Goal: Task Accomplishment & Management: Use online tool/utility

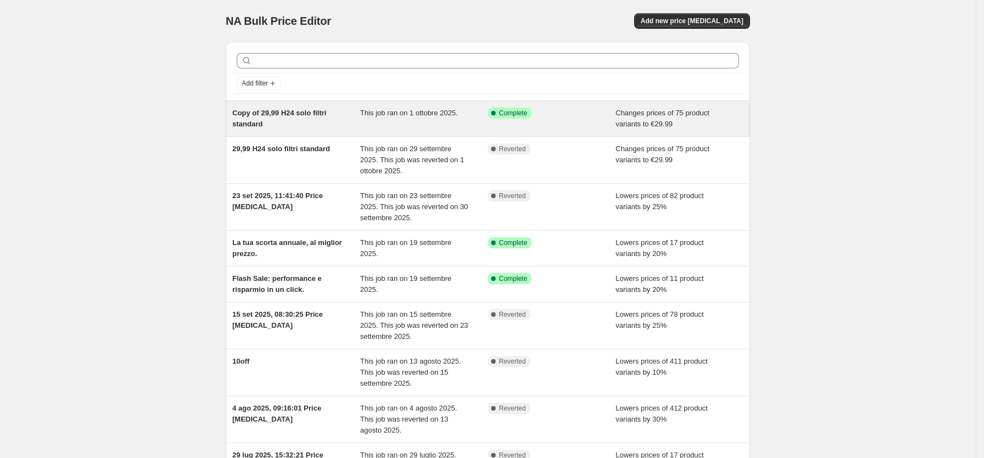
click at [453, 114] on span "This job ran on 1 ottobre 2025." at bounding box center [409, 113] width 98 height 8
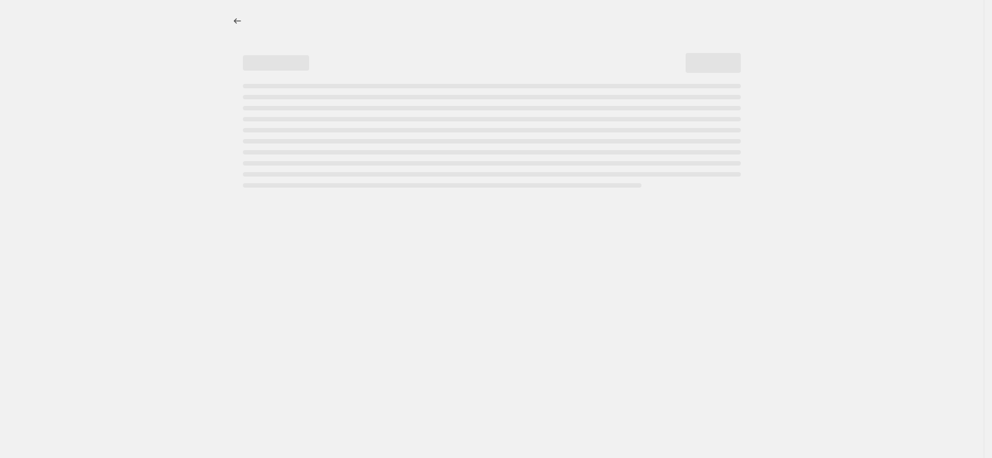
select select "remove"
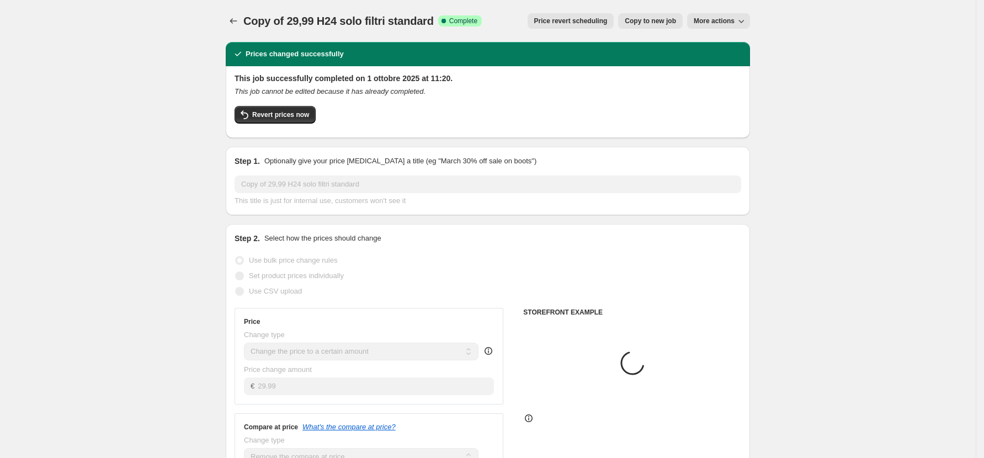
select select "collection"
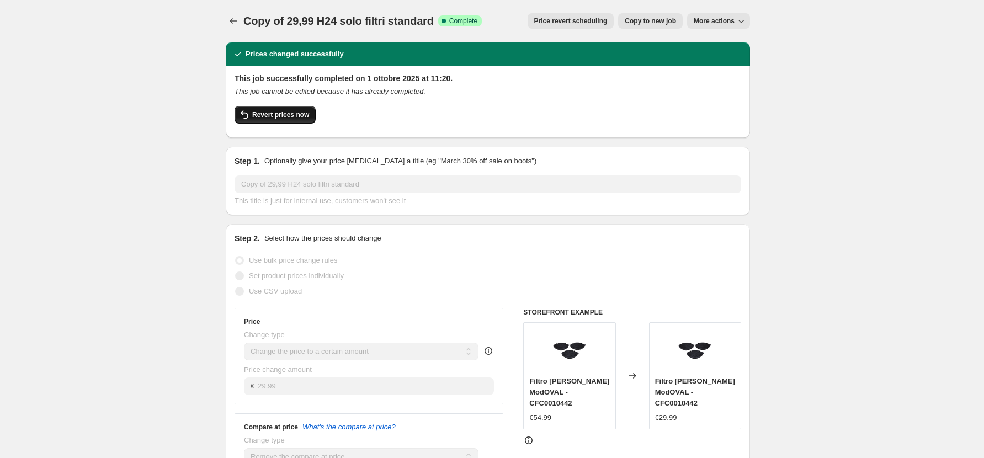
click at [273, 113] on span "Revert prices now" at bounding box center [280, 114] width 57 height 9
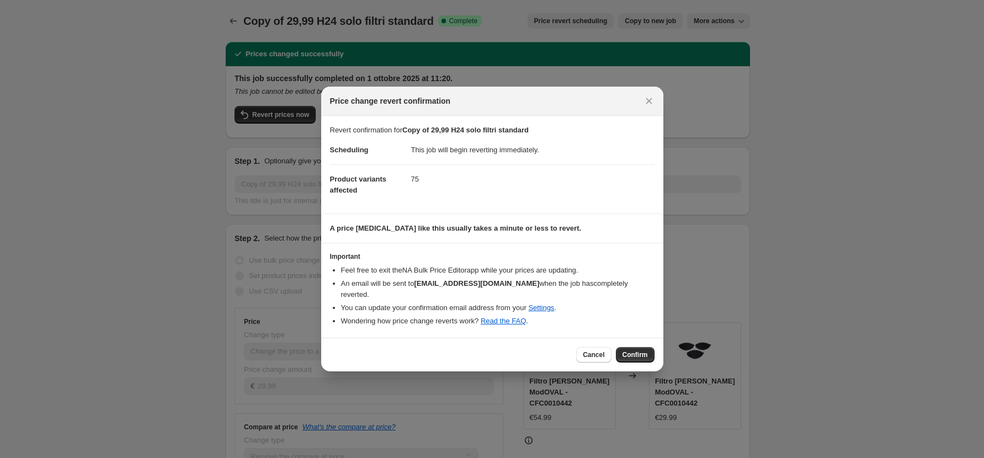
click at [642, 350] on span "Confirm" at bounding box center [635, 354] width 25 height 9
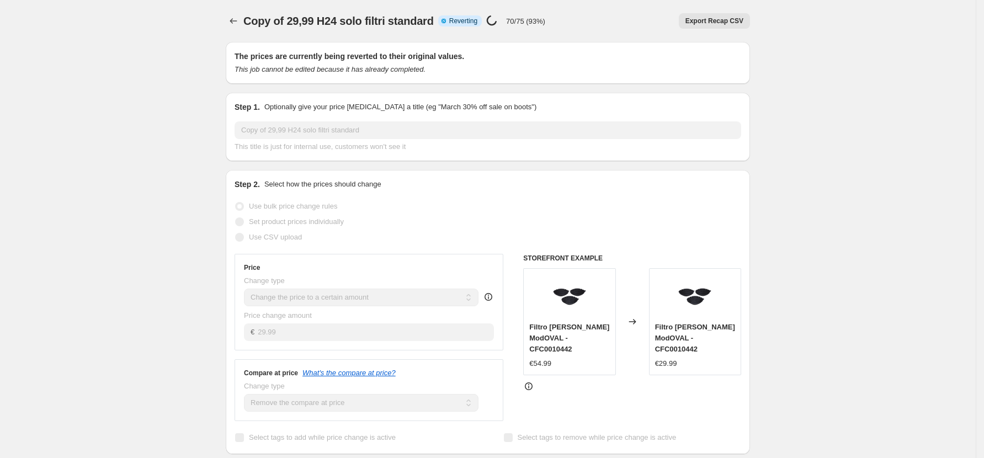
select select "remove"
select select "collection"
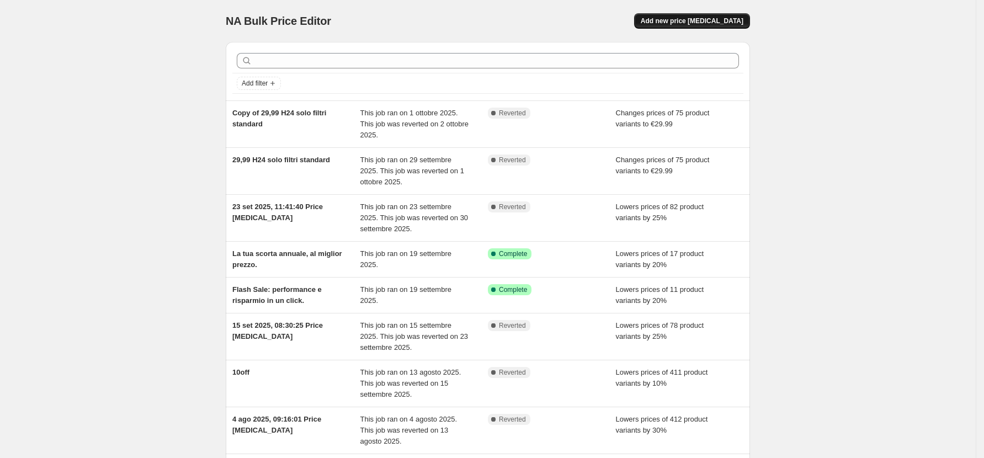
click at [698, 24] on span "Add new price change job" at bounding box center [692, 21] width 103 height 9
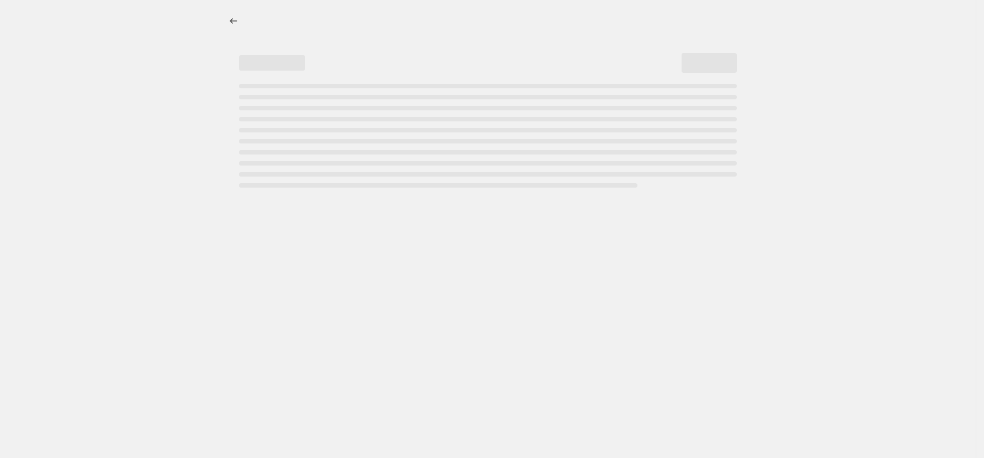
select select "percentage"
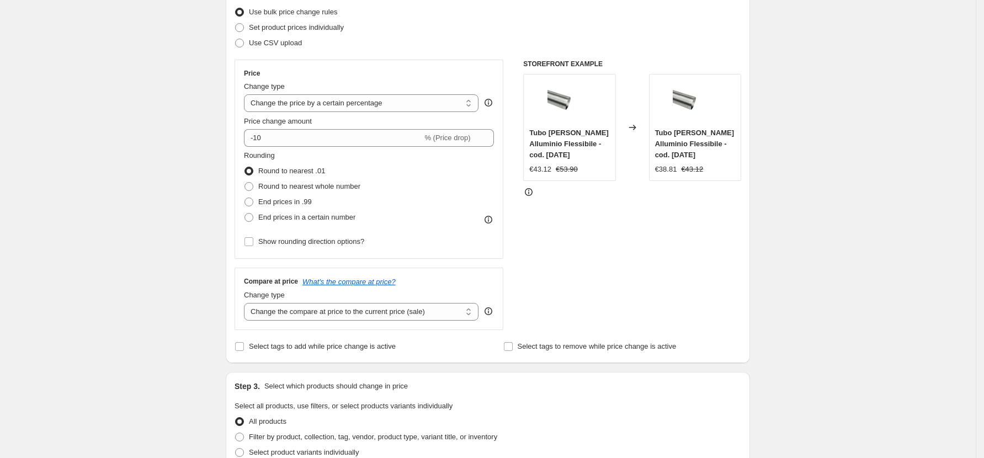
scroll to position [147, 0]
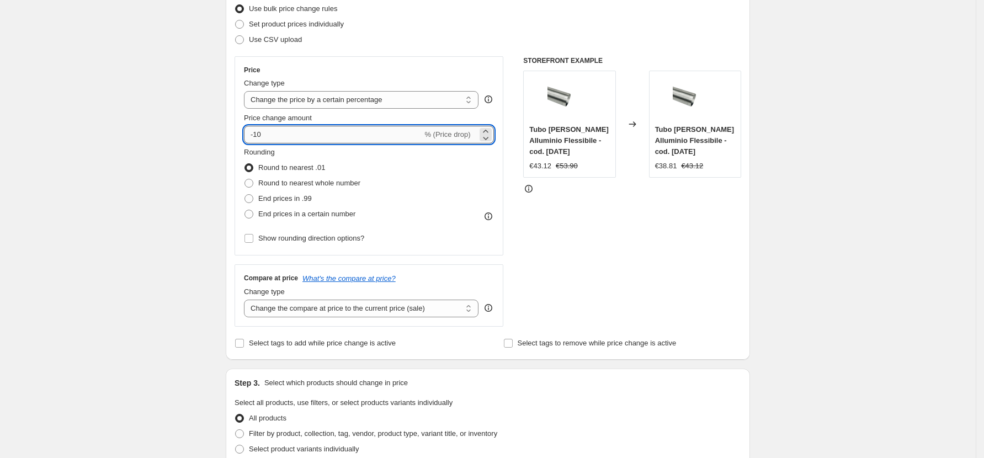
drag, startPoint x: 322, startPoint y: 136, endPoint x: 257, endPoint y: 135, distance: 64.6
click at [257, 135] on input "-10" at bounding box center [333, 135] width 178 height 18
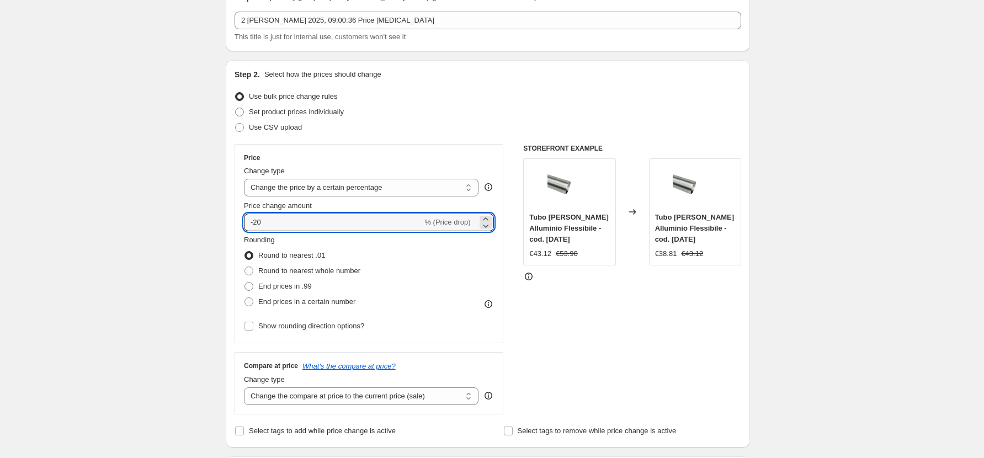
scroll to position [0, 0]
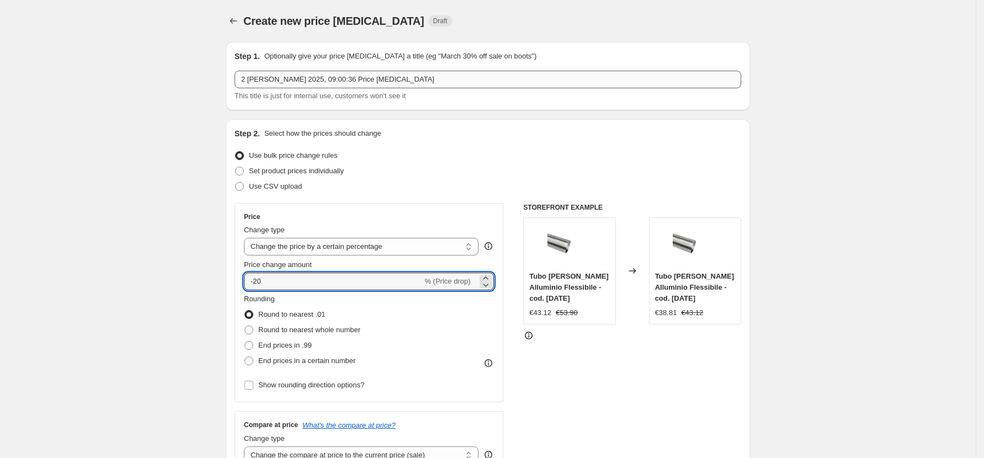
type input "-20"
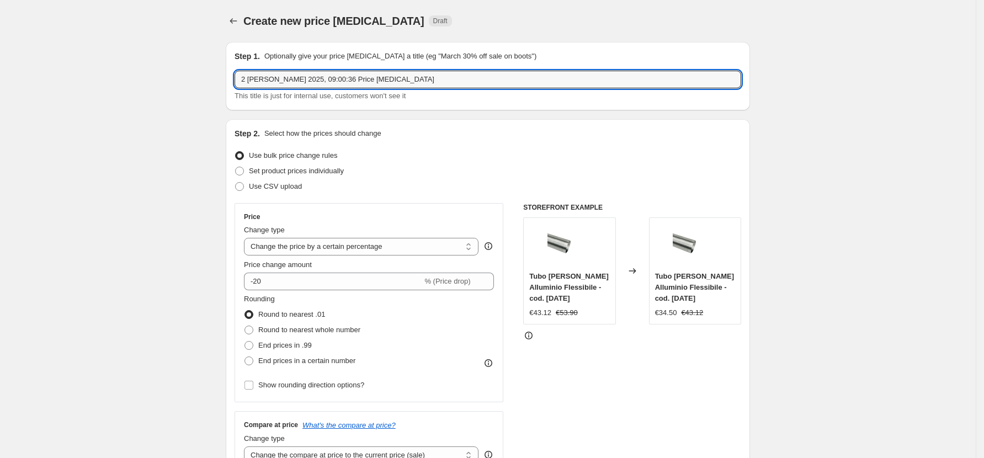
drag, startPoint x: 375, startPoint y: 79, endPoint x: 121, endPoint y: 90, distance: 254.1
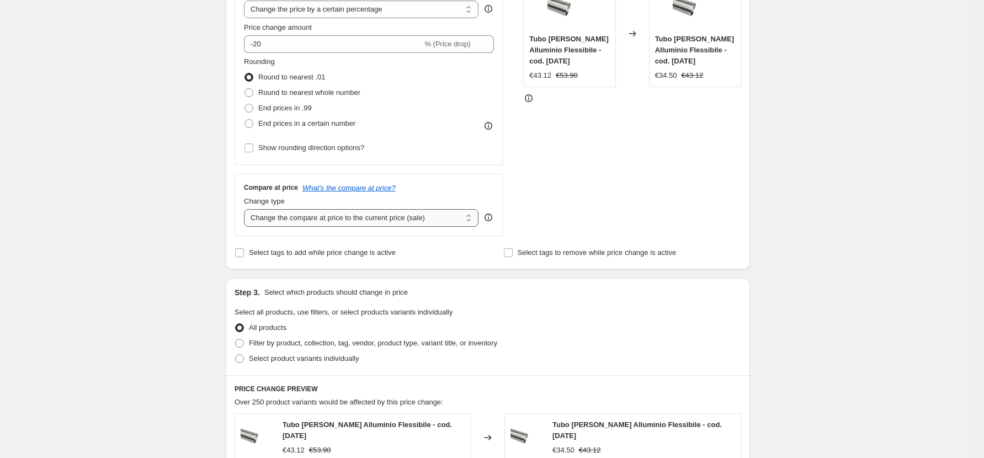
scroll to position [204, 0]
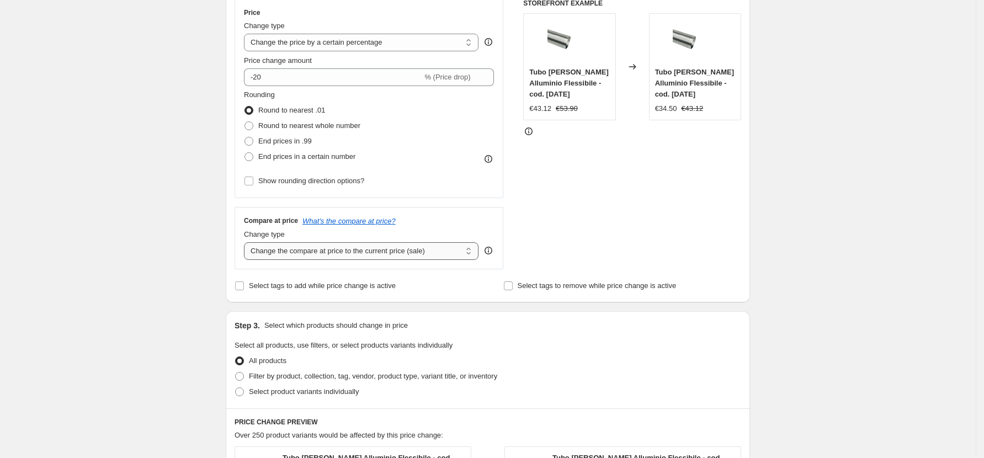
type input "20%OFF filtri"
click at [429, 251] on select "Change the compare at price to the current price (sale) Change the compare at p…" at bounding box center [361, 251] width 235 height 18
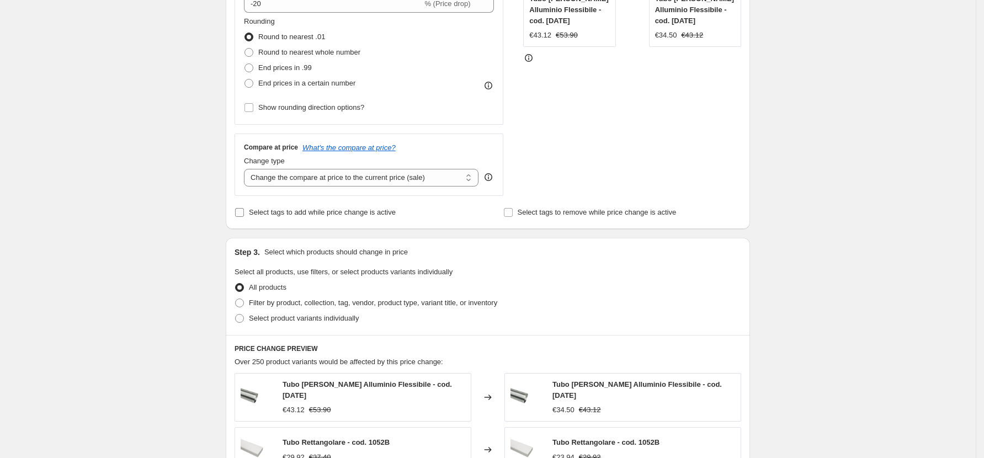
click at [332, 208] on span "Select tags to add while price change is active" at bounding box center [322, 212] width 147 height 8
click at [244, 208] on input "Select tags to add while price change is active" at bounding box center [239, 212] width 9 height 9
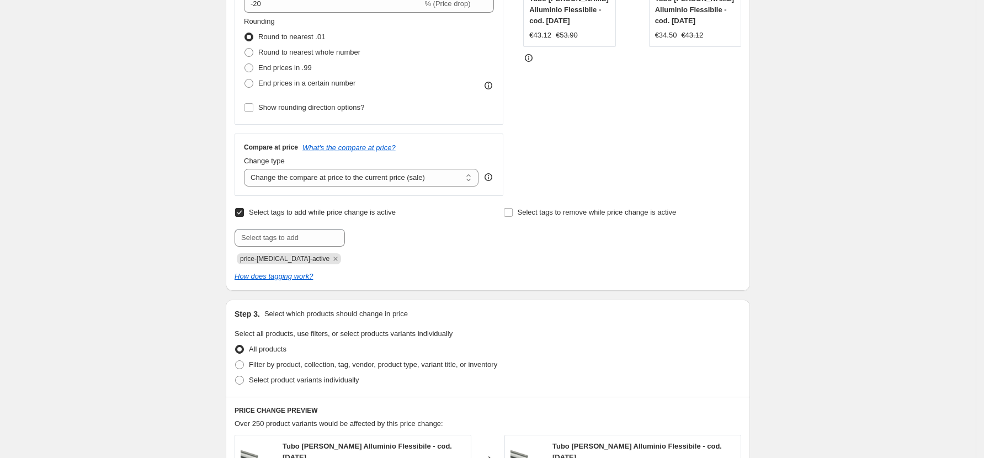
click at [323, 217] on span "Select tags to add while price change is active" at bounding box center [322, 212] width 147 height 11
click at [244, 217] on input "Select tags to add while price change is active" at bounding box center [239, 212] width 9 height 9
checkbox input "false"
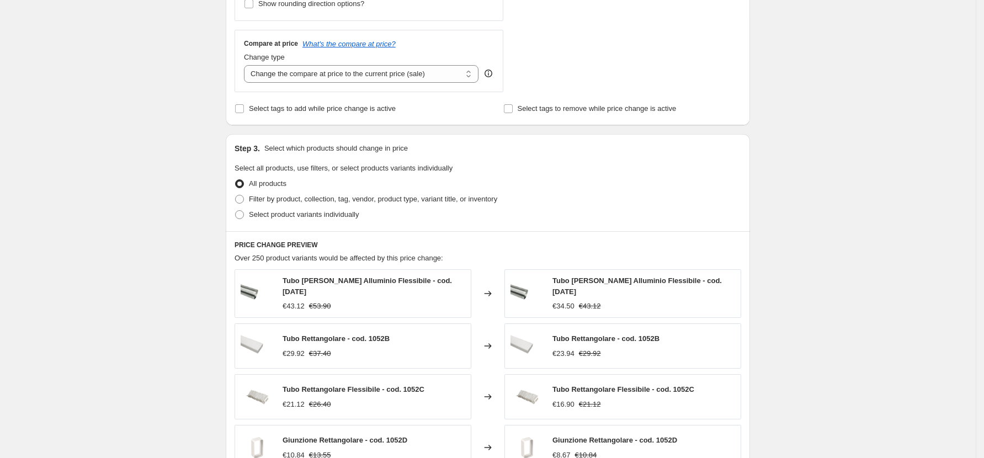
scroll to position [425, 0]
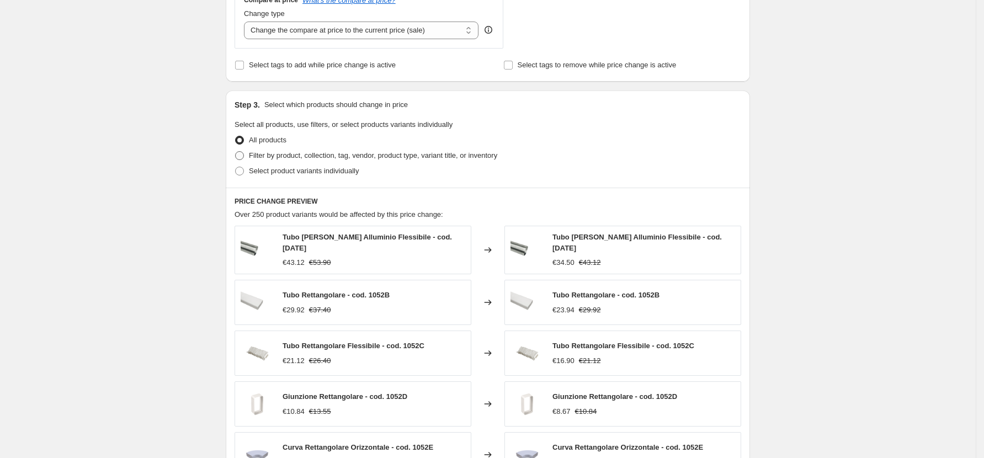
click at [402, 154] on span "Filter by product, collection, tag, vendor, product type, variant title, or inv…" at bounding box center [373, 155] width 248 height 8
click at [236, 152] on input "Filter by product, collection, tag, vendor, product type, variant title, or inv…" at bounding box center [235, 151] width 1 height 1
radio input "true"
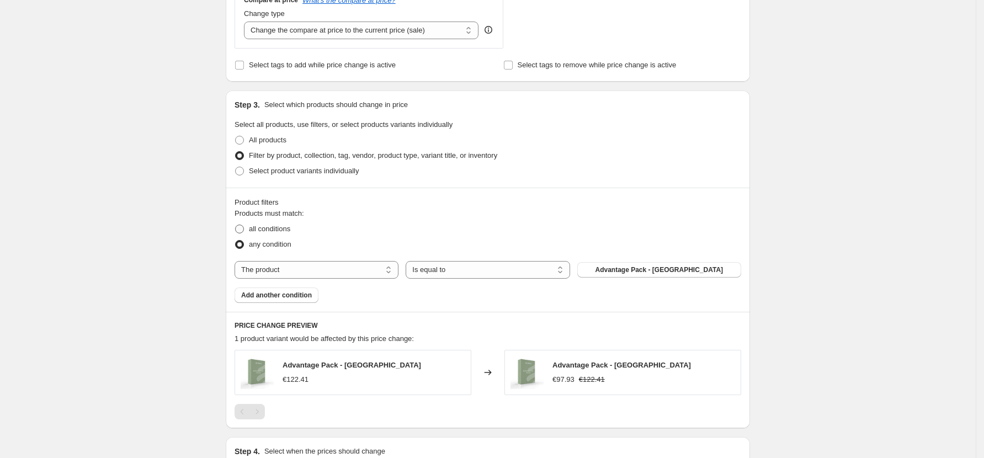
click at [289, 228] on span "all conditions" at bounding box center [269, 229] width 41 height 8
click at [236, 225] on input "all conditions" at bounding box center [235, 225] width 1 height 1
radio input "true"
click at [276, 245] on span "any condition" at bounding box center [270, 244] width 42 height 8
click at [236, 241] on input "any condition" at bounding box center [235, 240] width 1 height 1
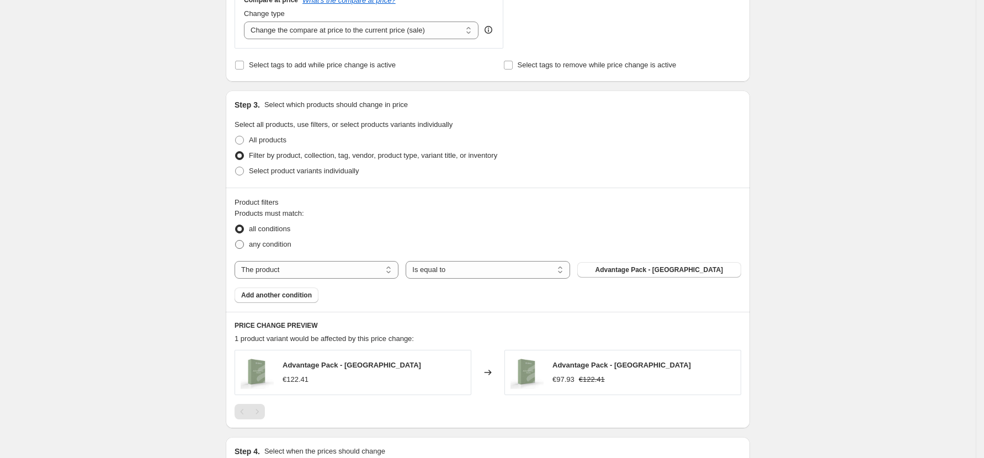
radio input "true"
click at [328, 275] on select "The product The product's collection The product's vendor The product's status …" at bounding box center [317, 270] width 164 height 18
select select "collection"
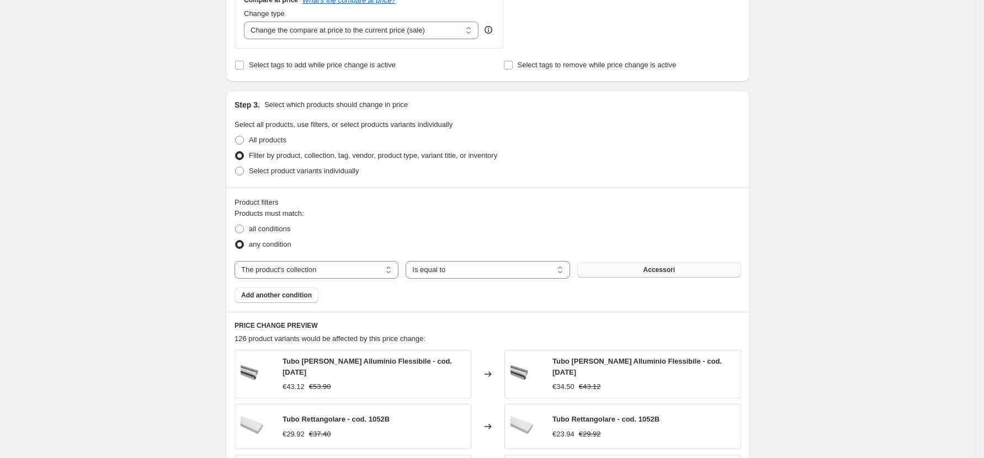
click at [637, 268] on button "Accessori" at bounding box center [659, 269] width 164 height 15
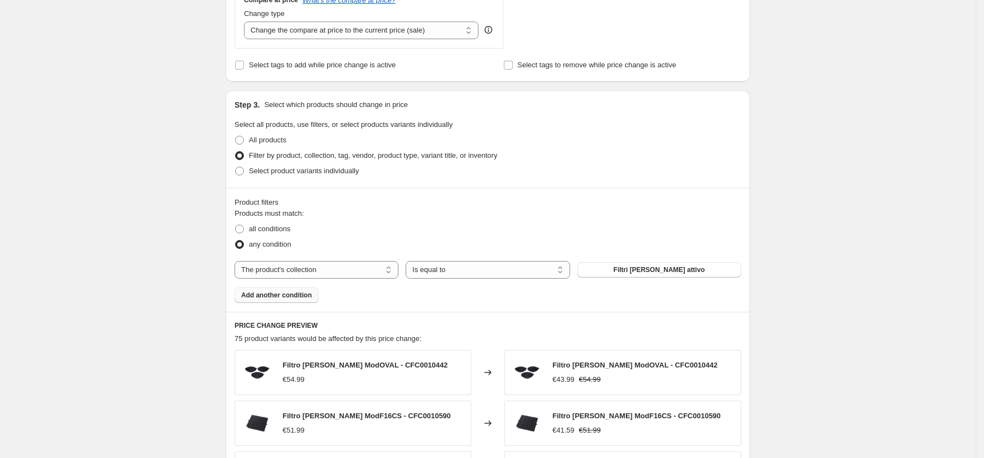
click at [293, 293] on span "Add another condition" at bounding box center [276, 295] width 71 height 9
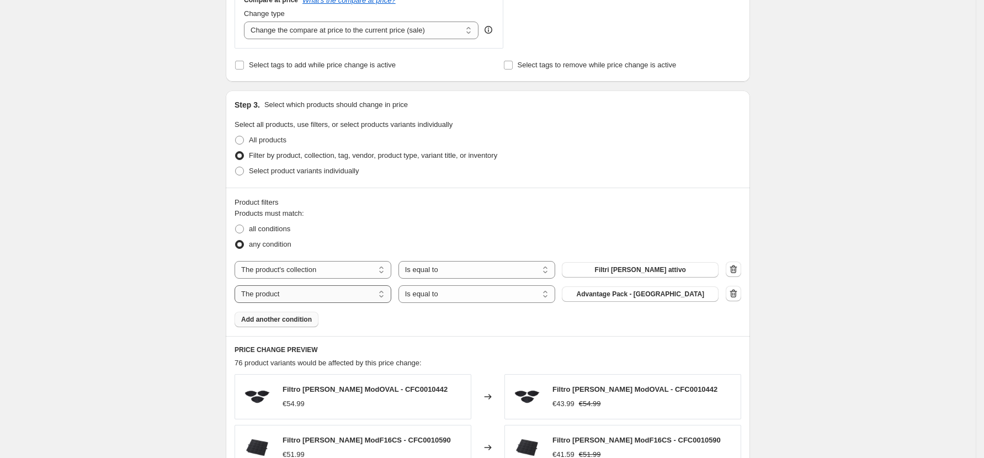
click at [324, 298] on select "The product The product's collection The product's vendor The product's status …" at bounding box center [313, 294] width 157 height 18
select select "collection"
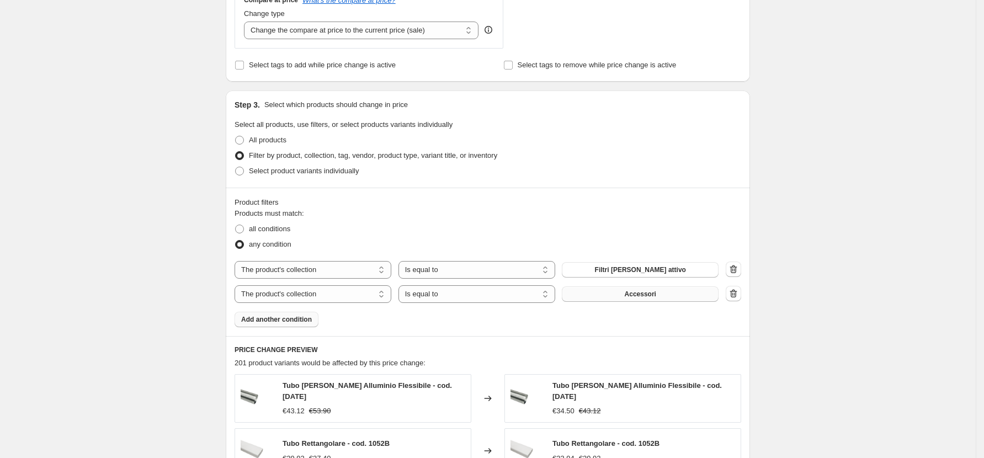
click at [607, 298] on button "Accessori" at bounding box center [640, 293] width 157 height 15
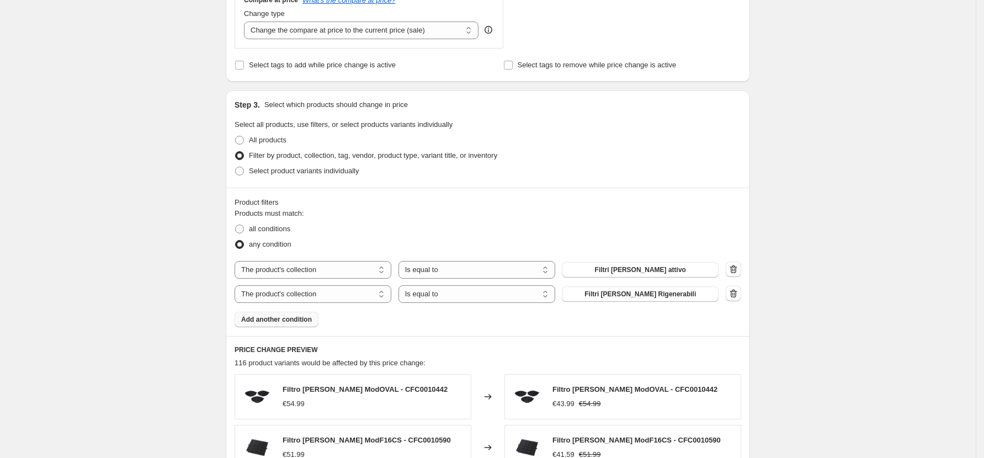
click at [302, 325] on button "Add another condition" at bounding box center [277, 319] width 84 height 15
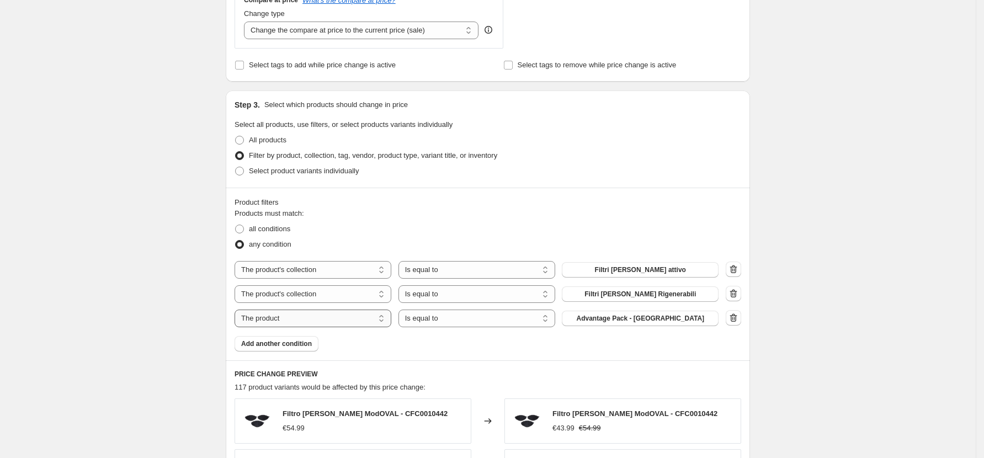
click at [372, 316] on select "The product The product's collection The product's vendor The product's status …" at bounding box center [313, 319] width 157 height 18
select select "collection"
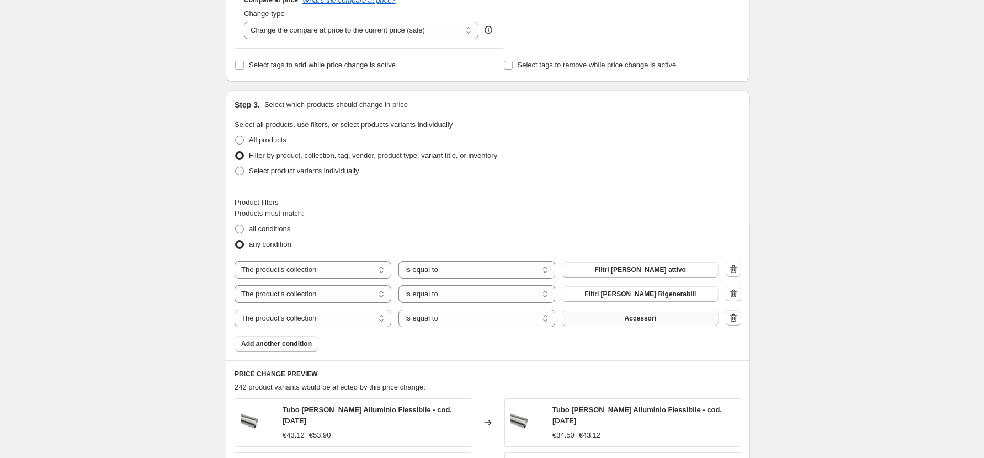
click at [624, 321] on button "Accessori" at bounding box center [640, 318] width 157 height 15
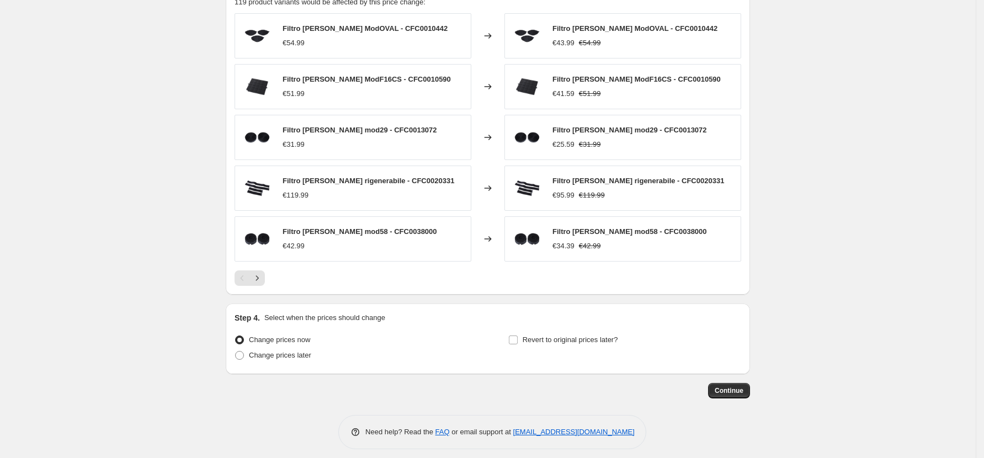
scroll to position [818, 0]
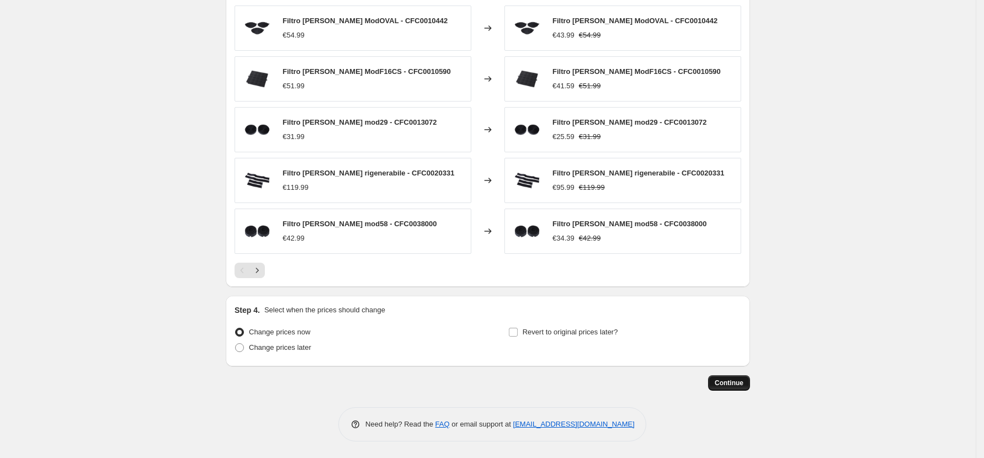
click at [735, 384] on span "Continue" at bounding box center [729, 383] width 29 height 9
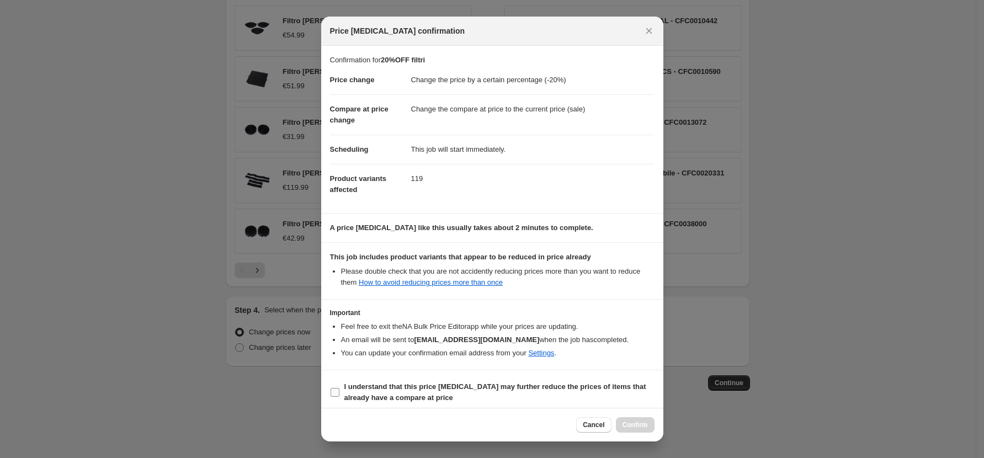
click at [336, 392] on input "I understand that this price change job may further reduce the prices of items …" at bounding box center [335, 392] width 9 height 9
checkbox input "true"
click at [643, 424] on span "Confirm" at bounding box center [635, 425] width 25 height 9
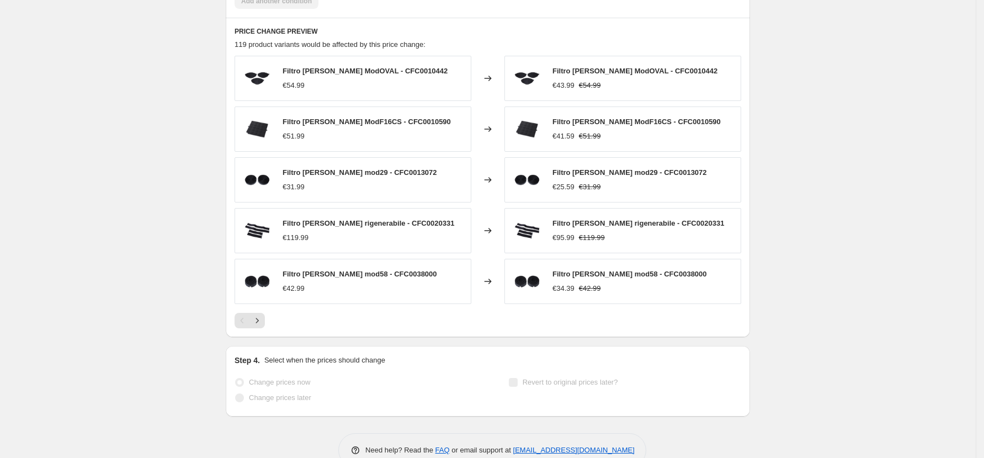
scroll to position [848, 0]
select select "percentage"
select select "collection"
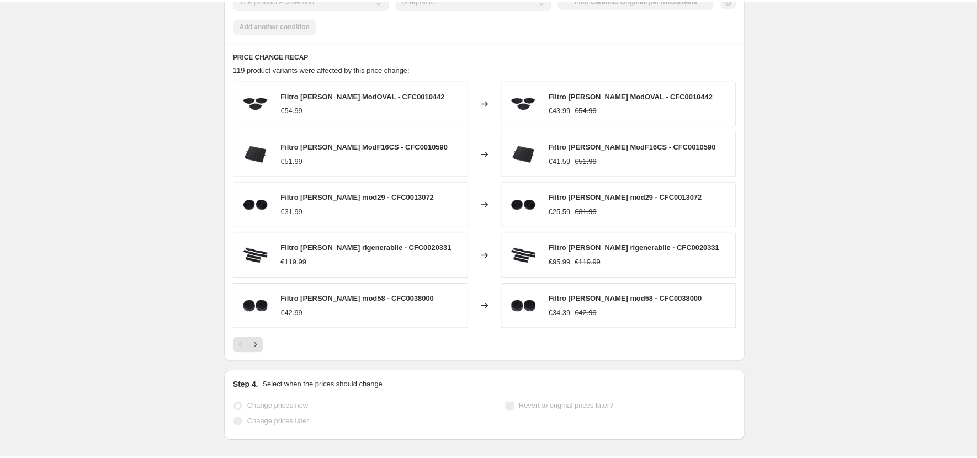
scroll to position [0, 0]
